Goal: Check status: Check status

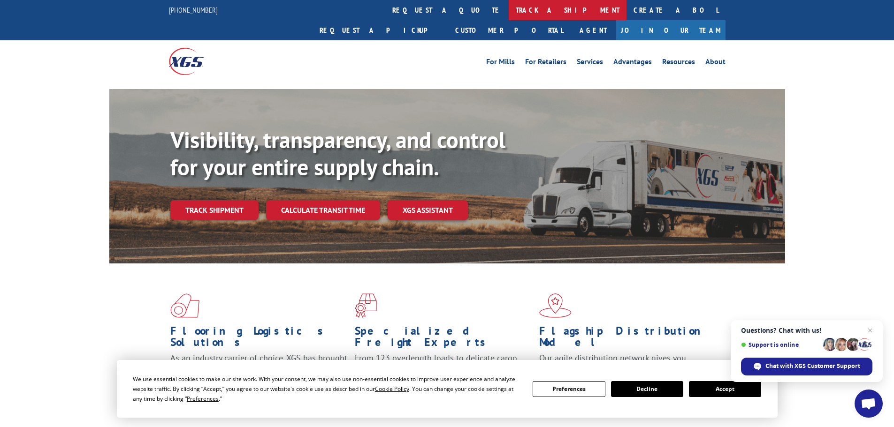
click at [509, 12] on link "track a shipment" at bounding box center [568, 10] width 118 height 20
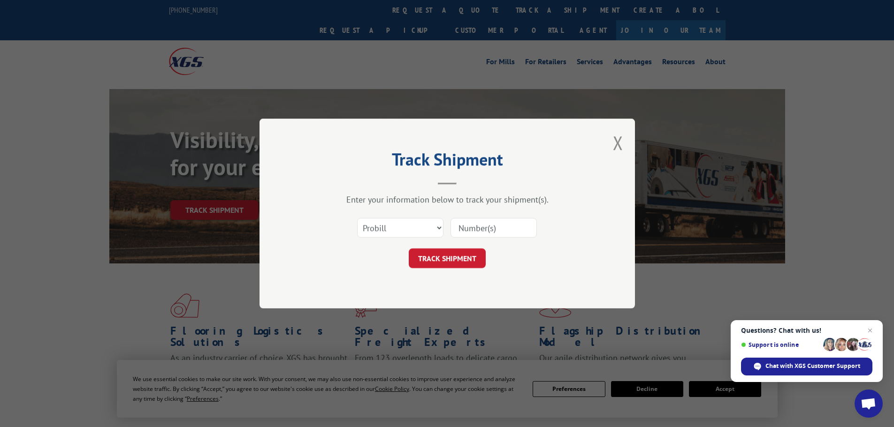
paste input "15333687"
type input "15333687"
drag, startPoint x: 456, startPoint y: 253, endPoint x: 483, endPoint y: 254, distance: 26.8
click at [456, 254] on button "TRACK SHIPMENT" at bounding box center [447, 259] width 77 height 20
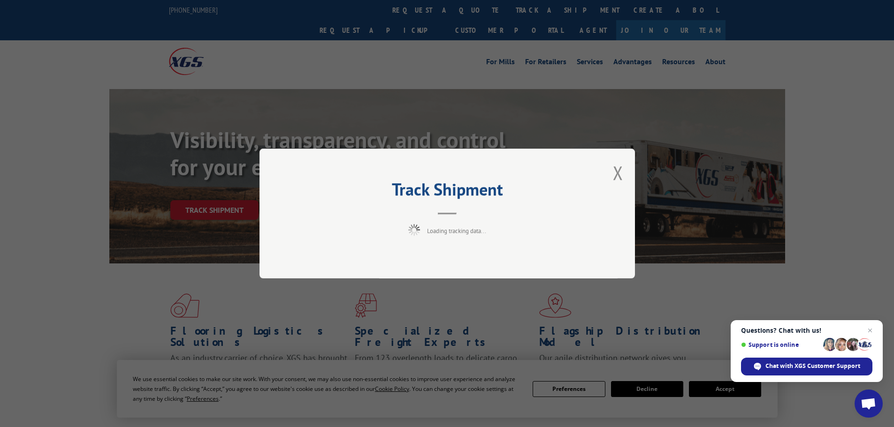
click at [868, 331] on span "Close chat" at bounding box center [869, 330] width 11 height 11
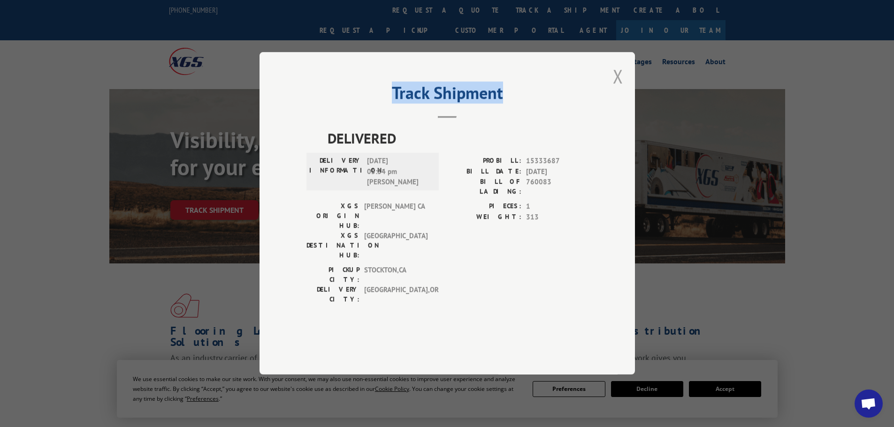
click at [620, 101] on div "Track Shipment DELIVERED DELIVERY INFORMATION: [DATE] 05:34 pm [PERSON_NAME]: 1…" at bounding box center [447, 213] width 375 height 323
click at [614, 89] on button "Close modal" at bounding box center [618, 76] width 10 height 25
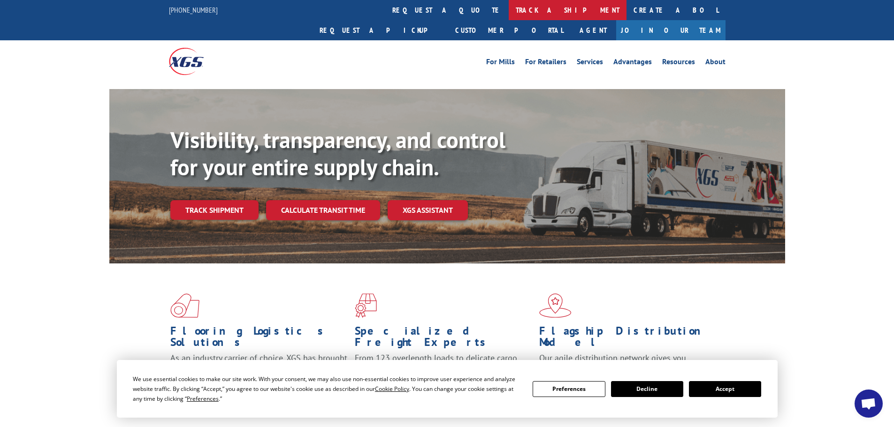
click at [509, 9] on link "track a shipment" at bounding box center [568, 10] width 118 height 20
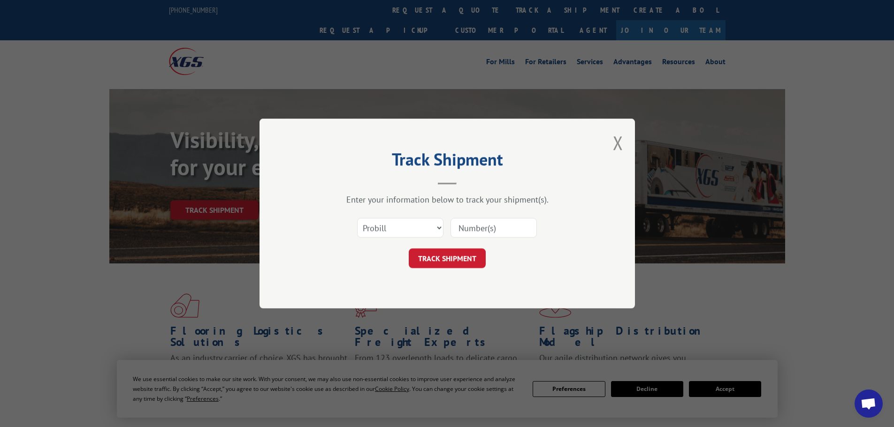
paste input "12353536"
type input "12353536"
click at [449, 255] on button "TRACK SHIPMENT" at bounding box center [447, 259] width 77 height 20
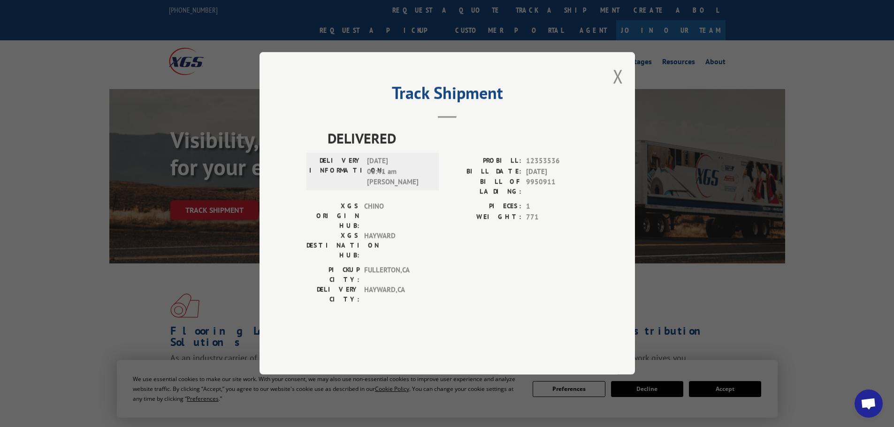
drag, startPoint x: 618, startPoint y: 99, endPoint x: 481, endPoint y: 62, distance: 141.4
click at [618, 89] on button "Close modal" at bounding box center [618, 76] width 10 height 25
